Goal: Information Seeking & Learning: Find specific fact

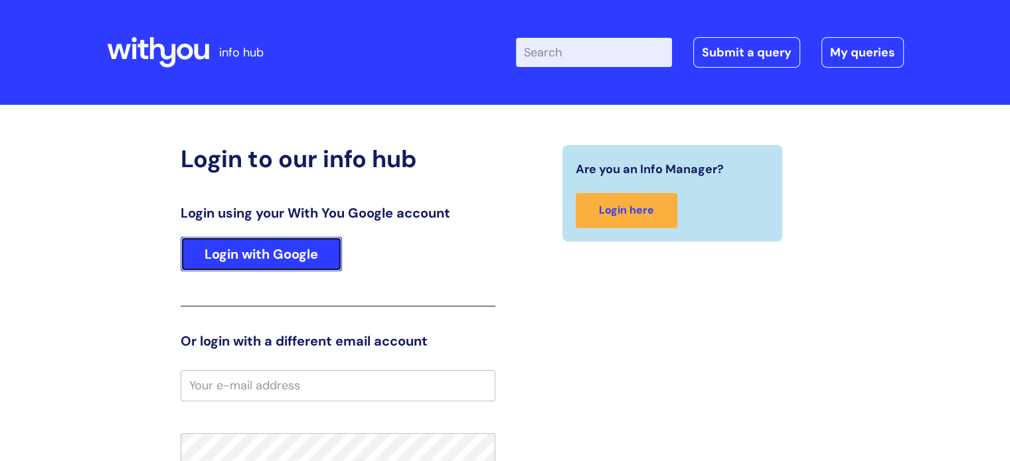
click at [299, 252] on link "Login with Google" at bounding box center [261, 254] width 161 height 35
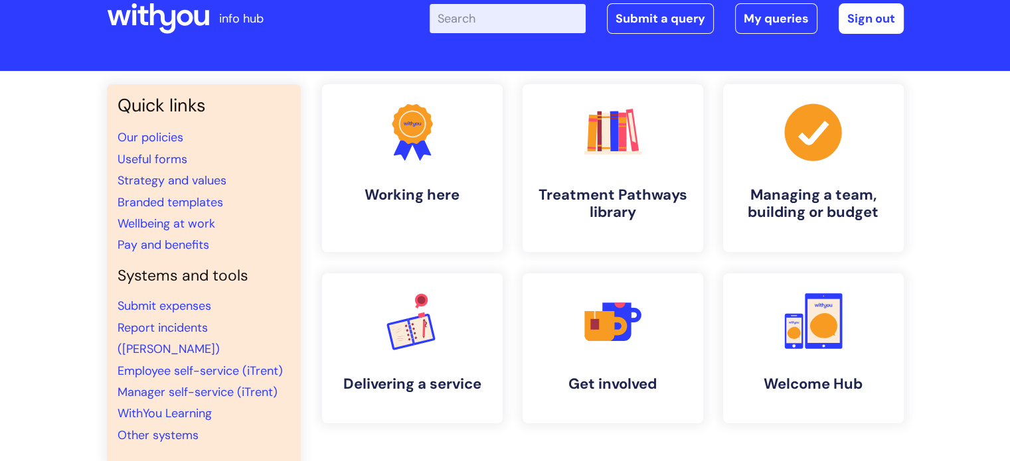
scroll to position [66, 0]
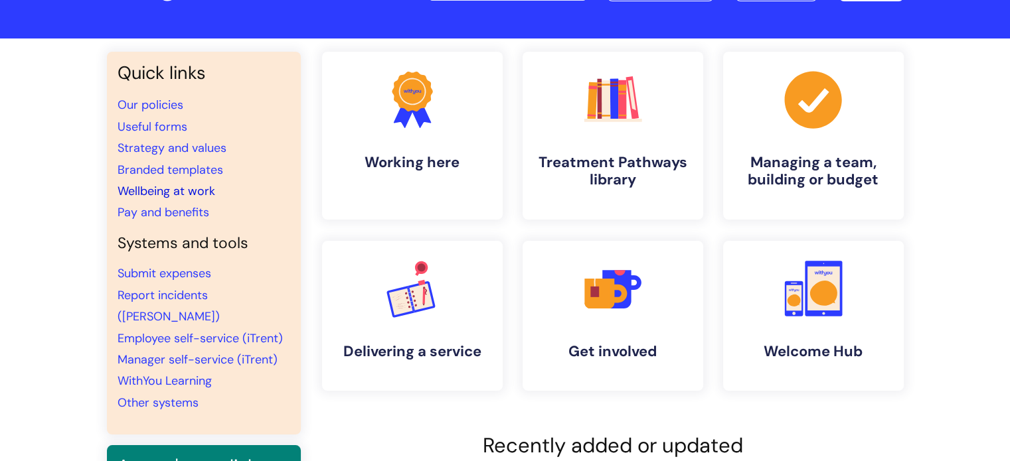
click at [125, 188] on link "Wellbeing at work" at bounding box center [167, 191] width 98 height 16
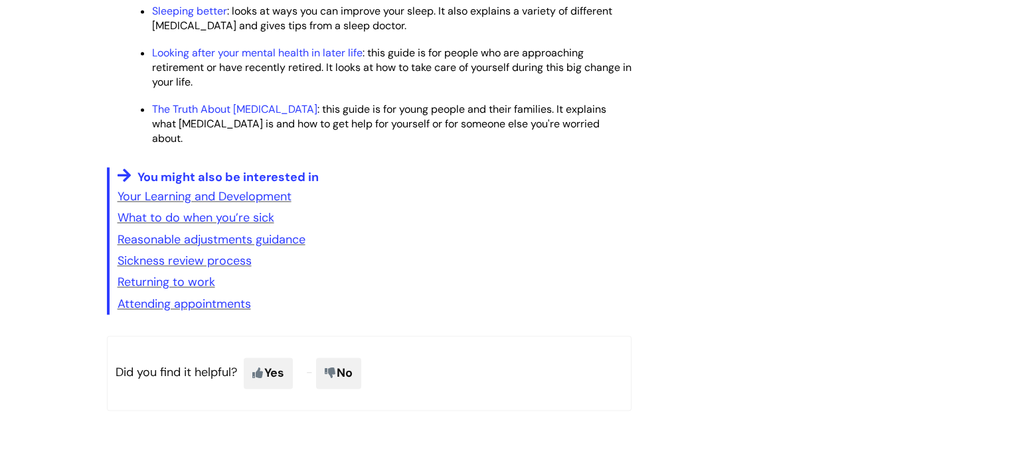
scroll to position [2124, 0]
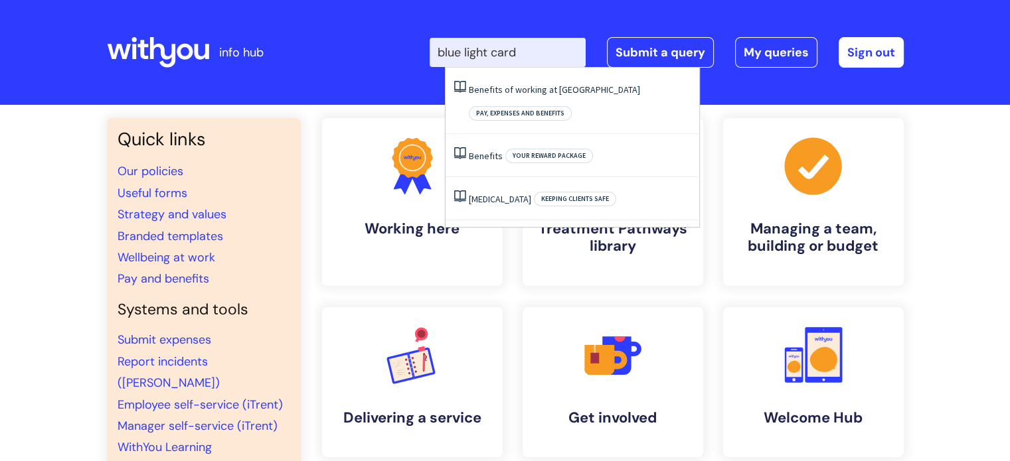
type input "blue light card"
click button "Search" at bounding box center [0, 0] width 0 height 0
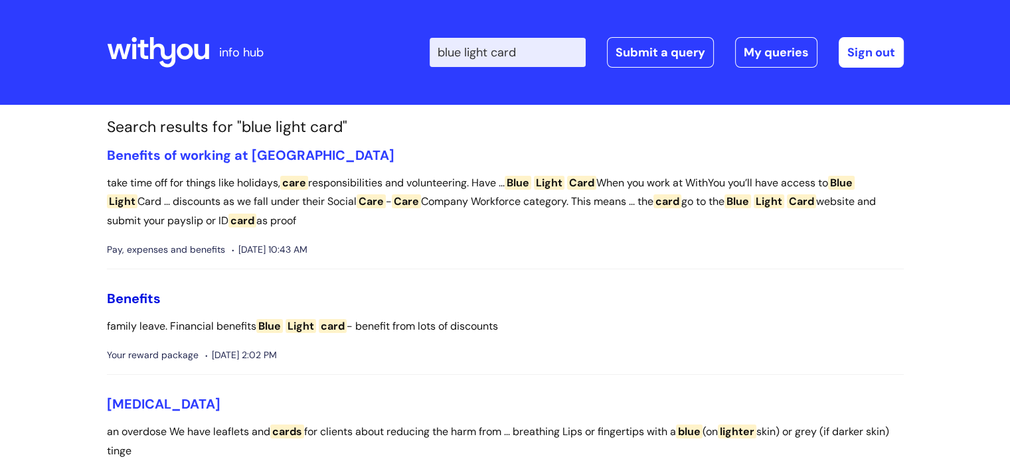
click at [143, 294] on link "Benefits" at bounding box center [134, 298] width 54 height 17
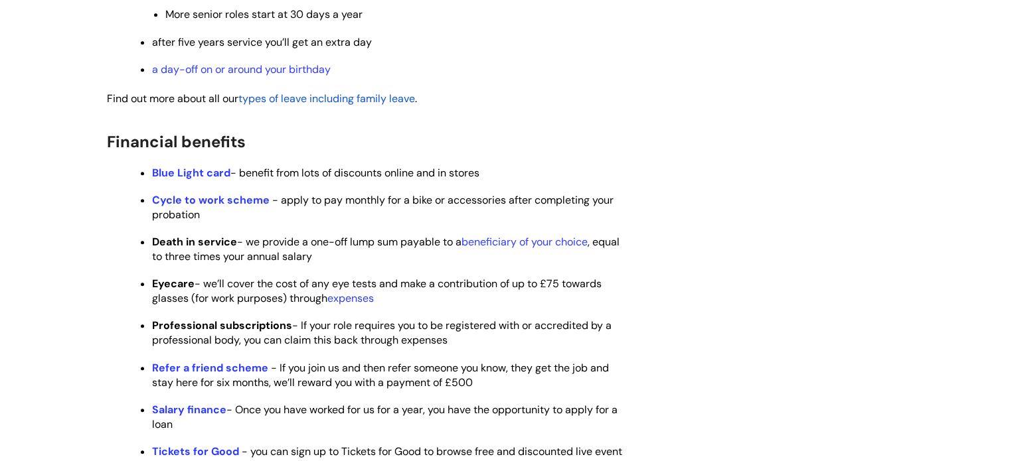
scroll to position [664, 0]
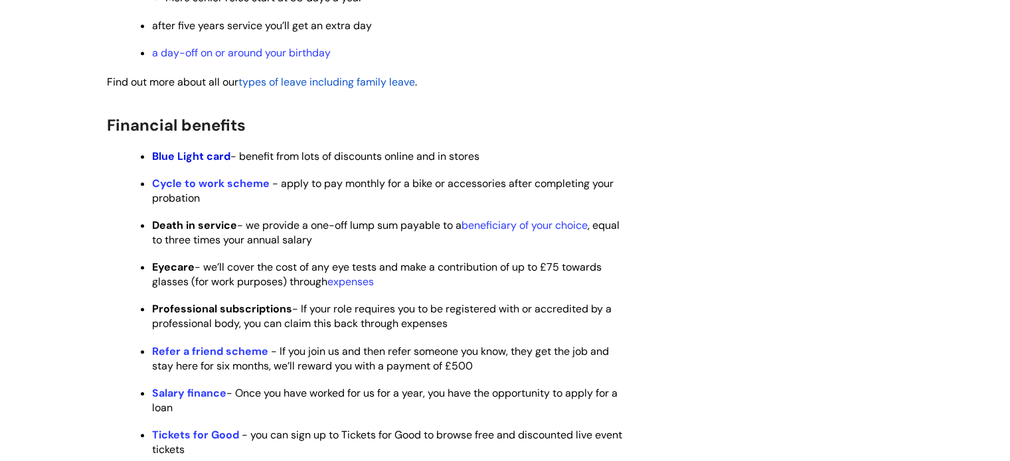
click at [188, 163] on strong "Blue Light card" at bounding box center [191, 156] width 78 height 14
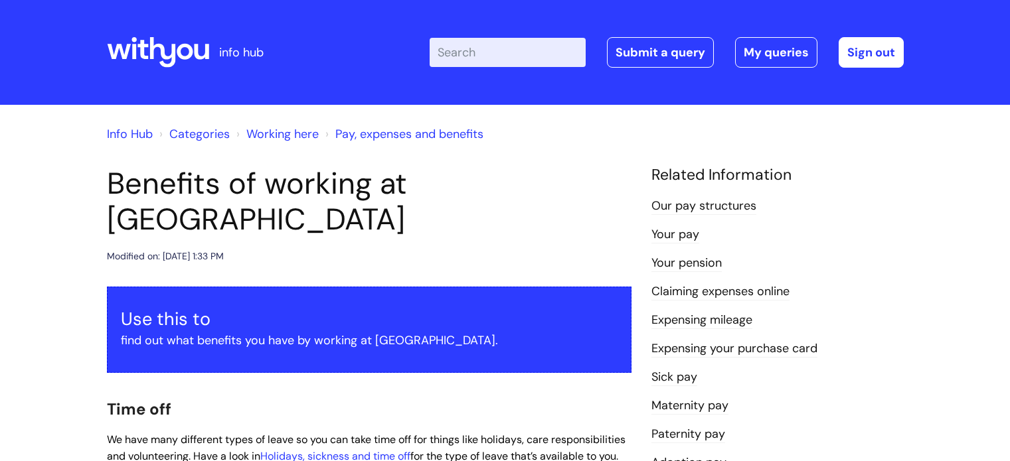
scroll to position [1419, 0]
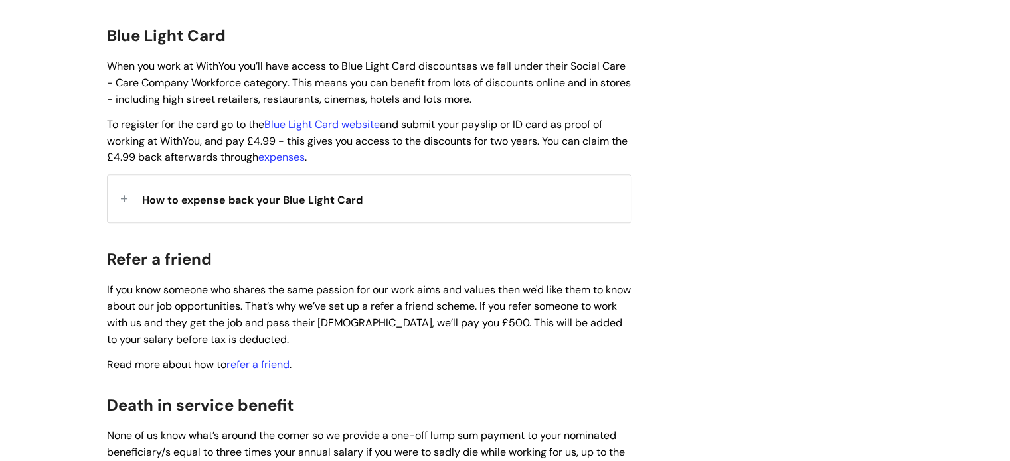
click at [271, 175] on div "How to expense back your Blue Light Card" at bounding box center [369, 198] width 523 height 47
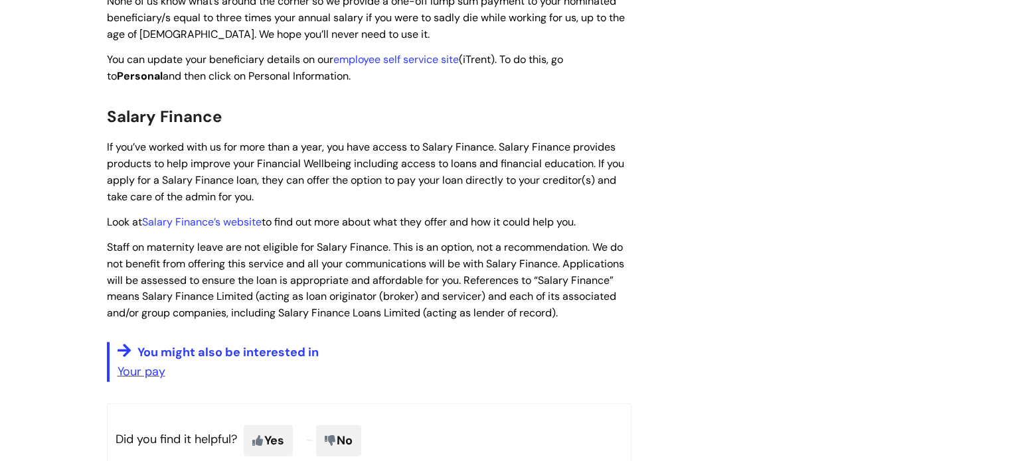
scroll to position [2879, 0]
